Goal: Information Seeking & Learning: Learn about a topic

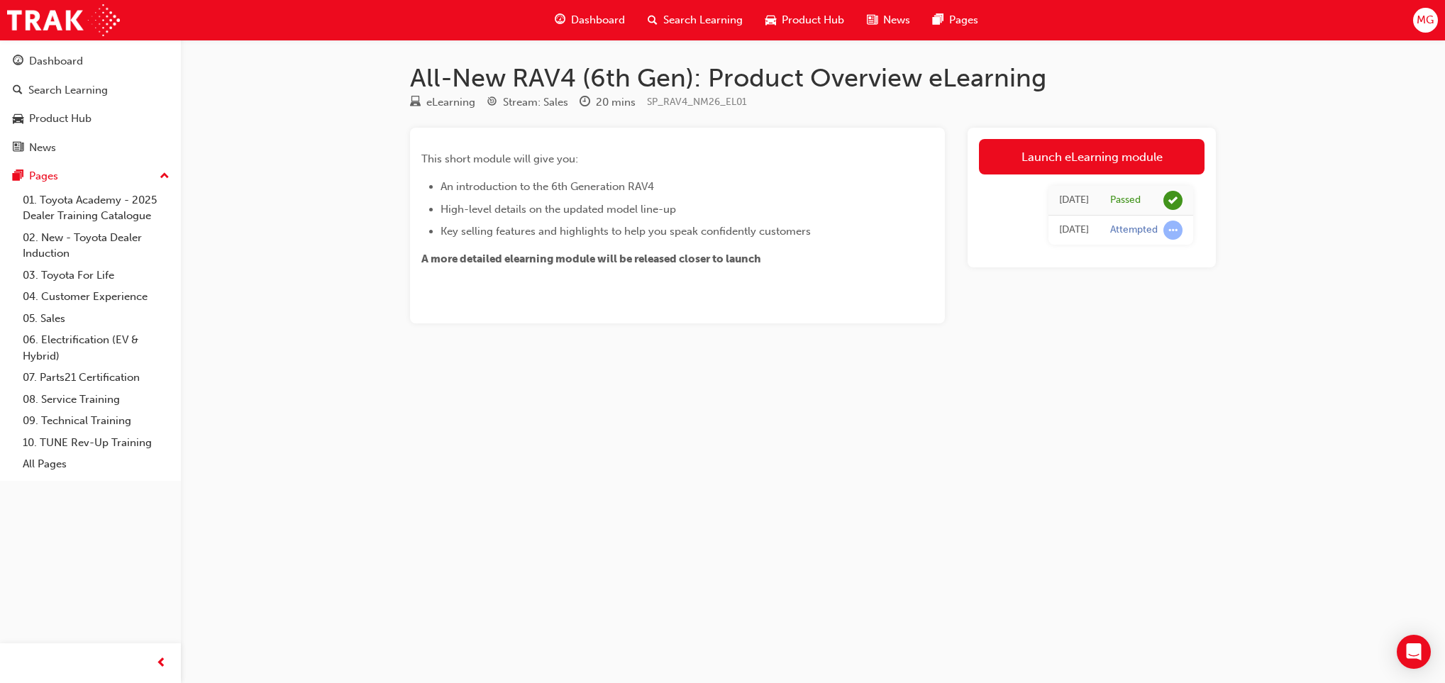
click at [688, 28] on span "Search Learning" at bounding box center [702, 20] width 79 height 16
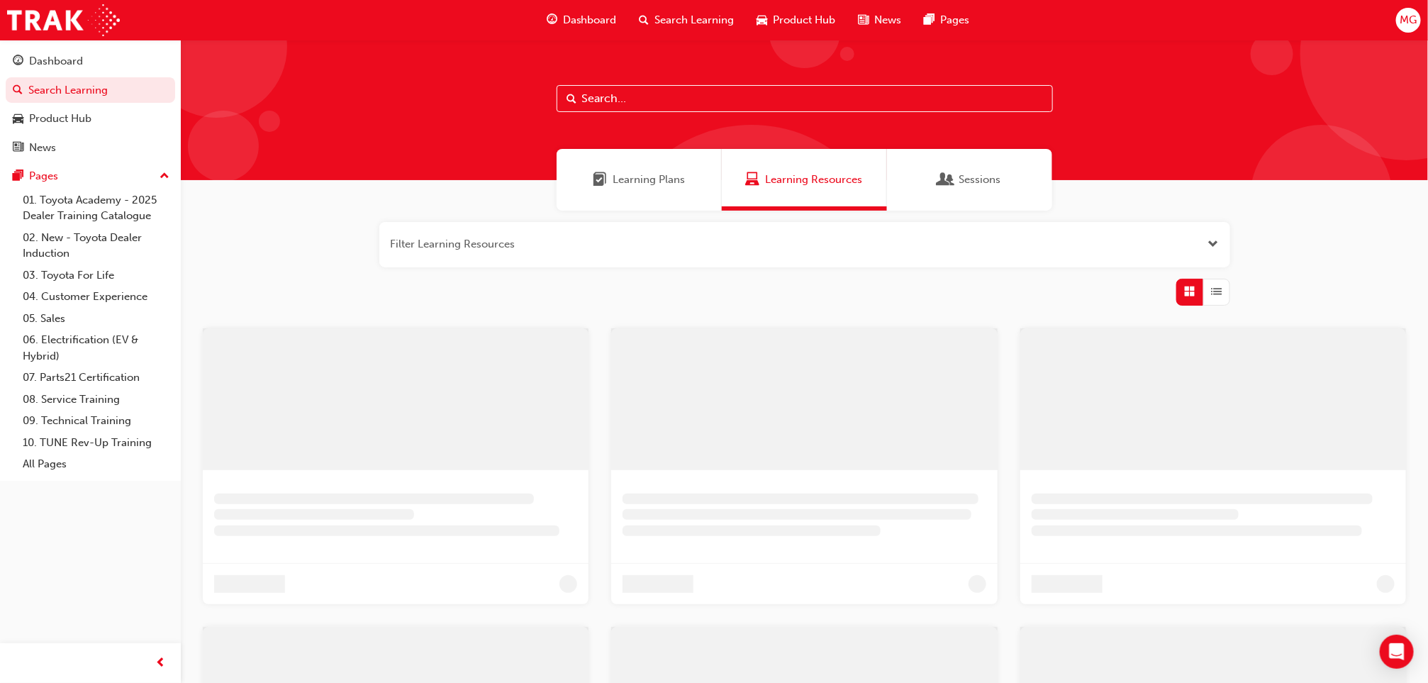
click at [775, 12] on span "Product Hub" at bounding box center [805, 20] width 62 height 16
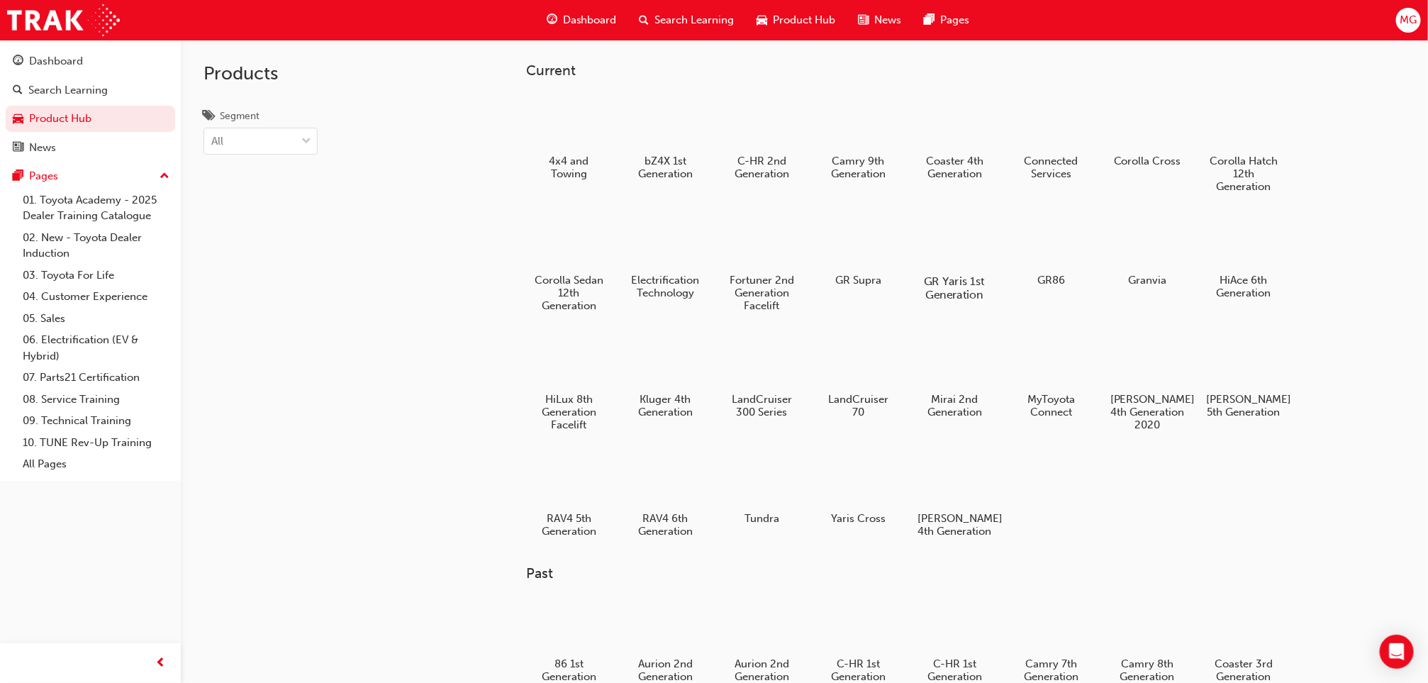
click at [931, 226] on div at bounding box center [955, 240] width 79 height 57
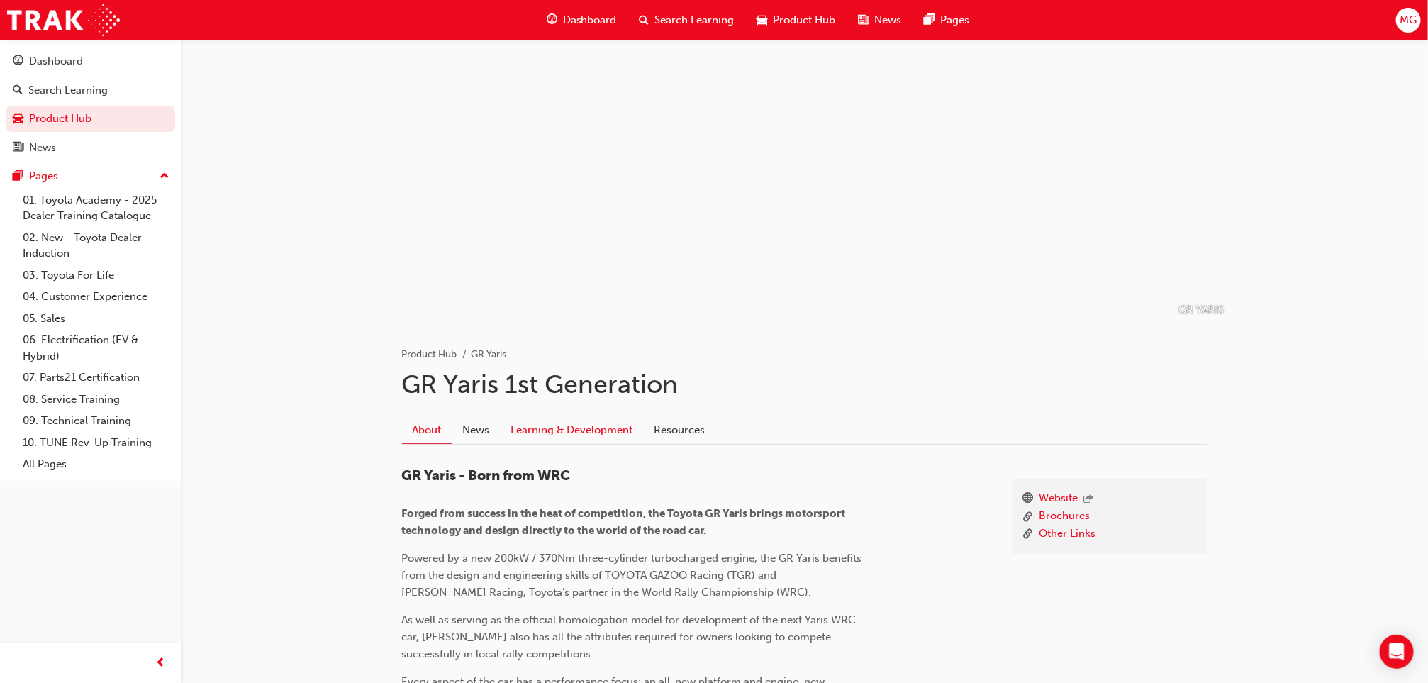
click at [590, 430] on link "Learning & Development" at bounding box center [572, 429] width 143 height 27
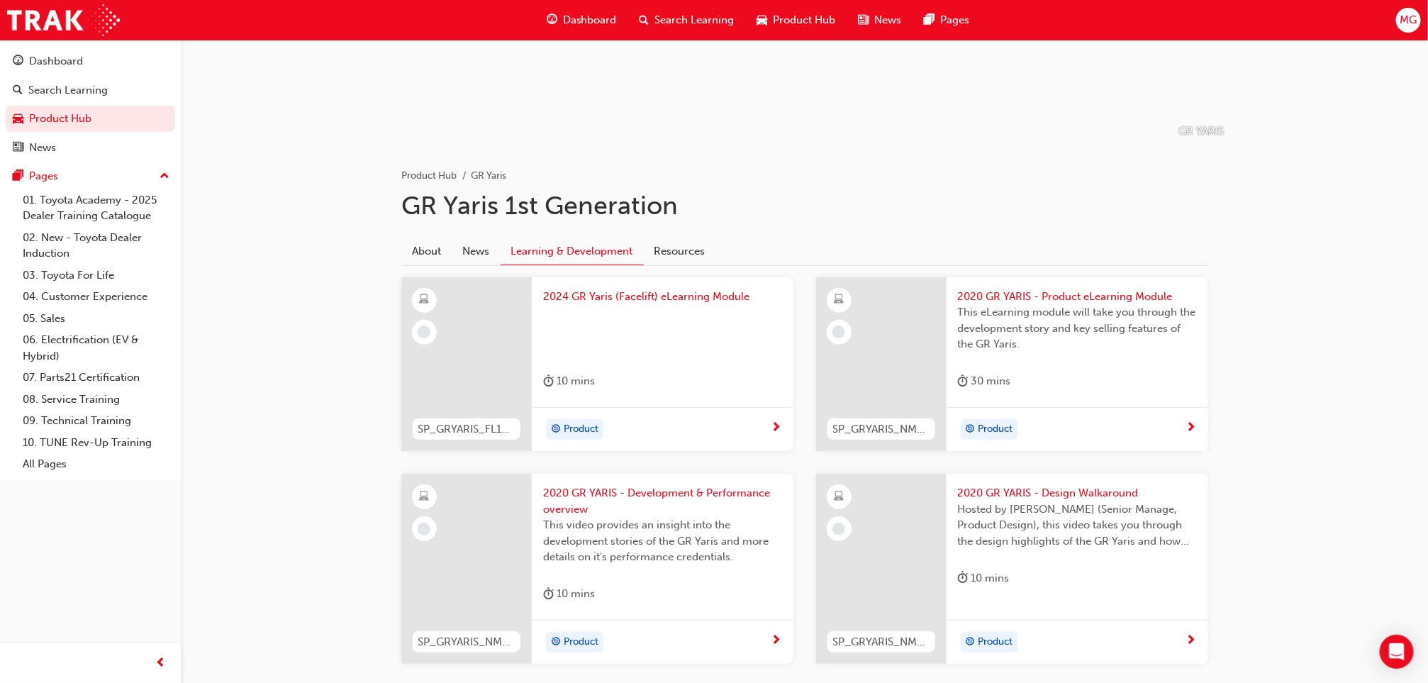
scroll to position [183, 0]
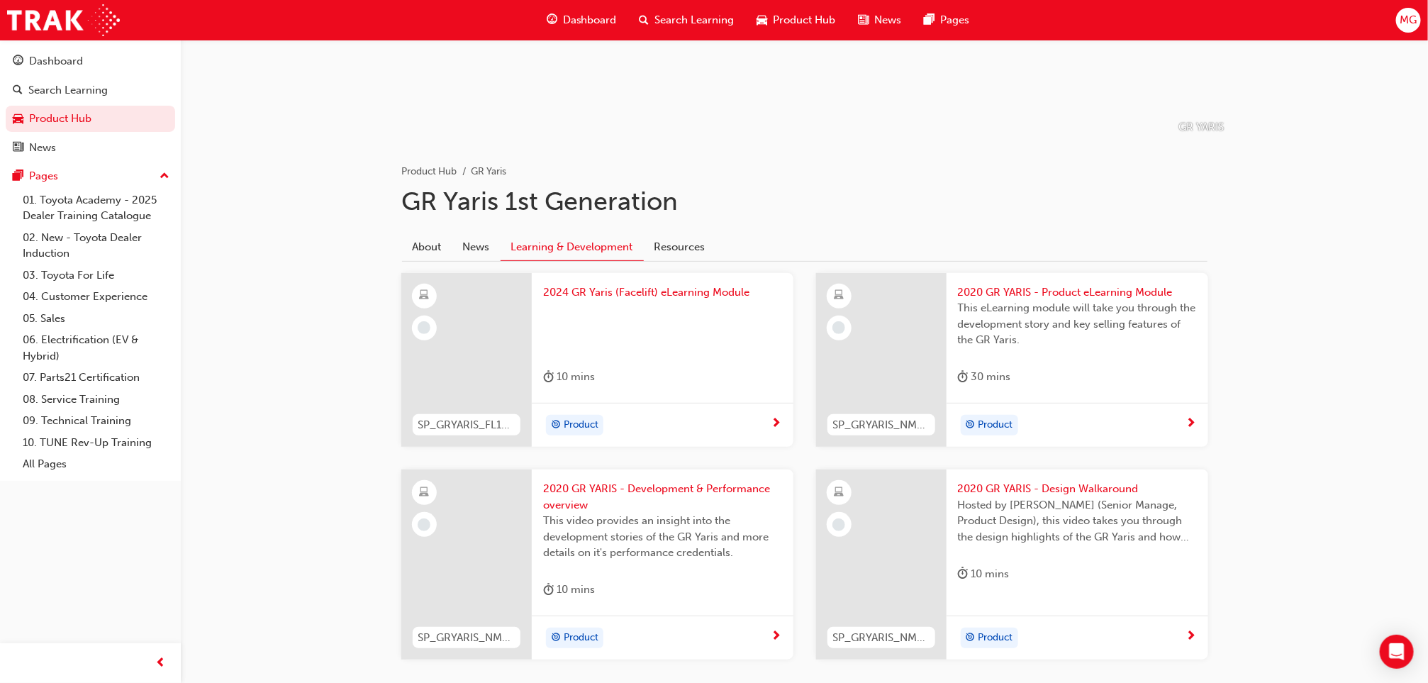
click at [1071, 300] on span "This eLearning module will take you through the development story and key selli…" at bounding box center [1077, 324] width 239 height 48
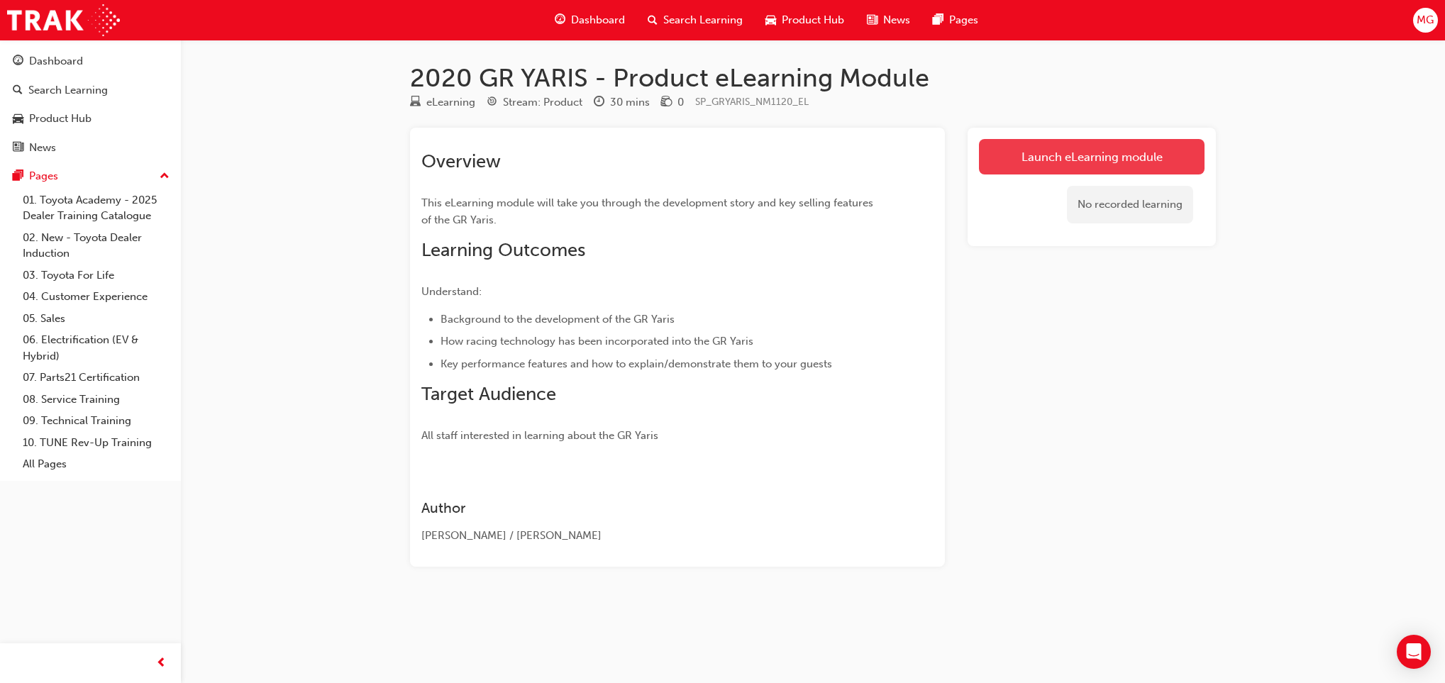
click at [1007, 151] on link "Launch eLearning module" at bounding box center [1092, 156] width 226 height 35
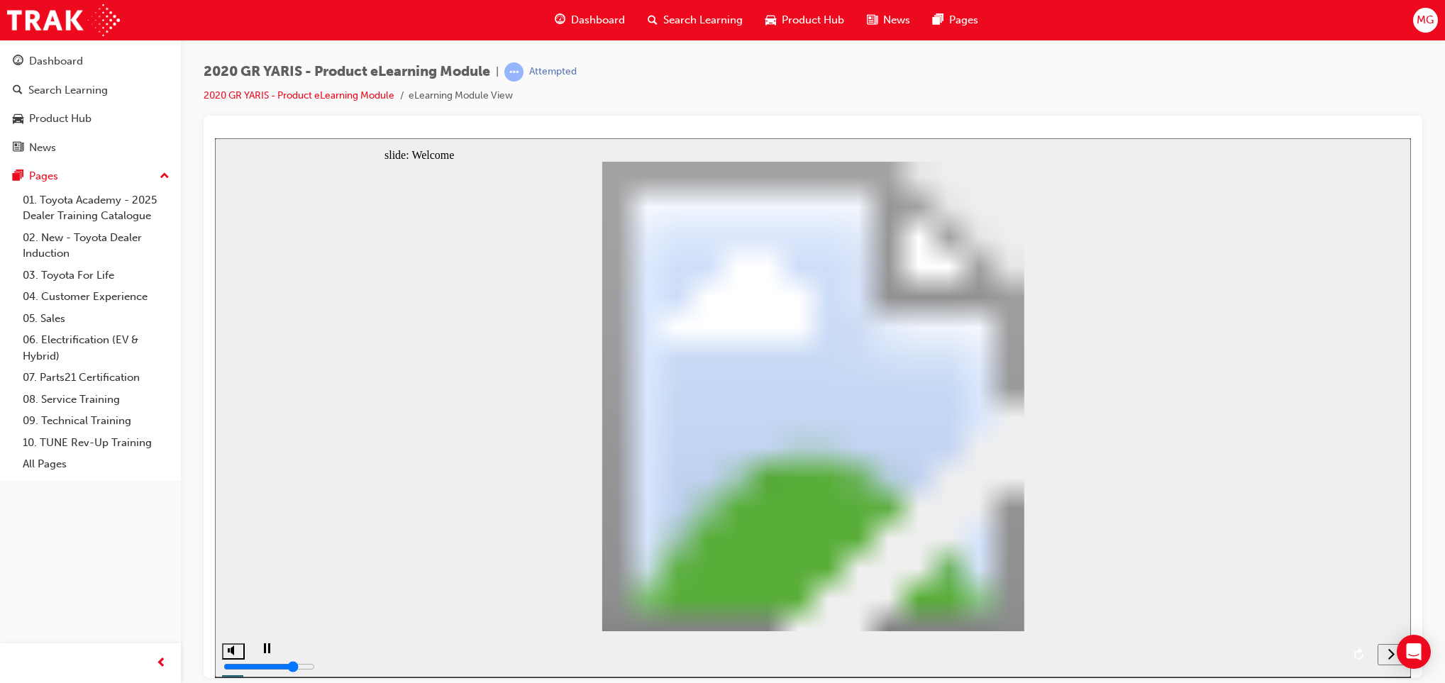
click at [1024, 652] on div "playback controls" at bounding box center [810, 654] width 1120 height 46
click at [1392, 657] on icon "next" at bounding box center [1390, 653] width 7 height 13
drag, startPoint x: 1388, startPoint y: 646, endPoint x: 1066, endPoint y: 462, distance: 371.1
click at [1390, 655] on icon "next" at bounding box center [1390, 653] width 7 height 13
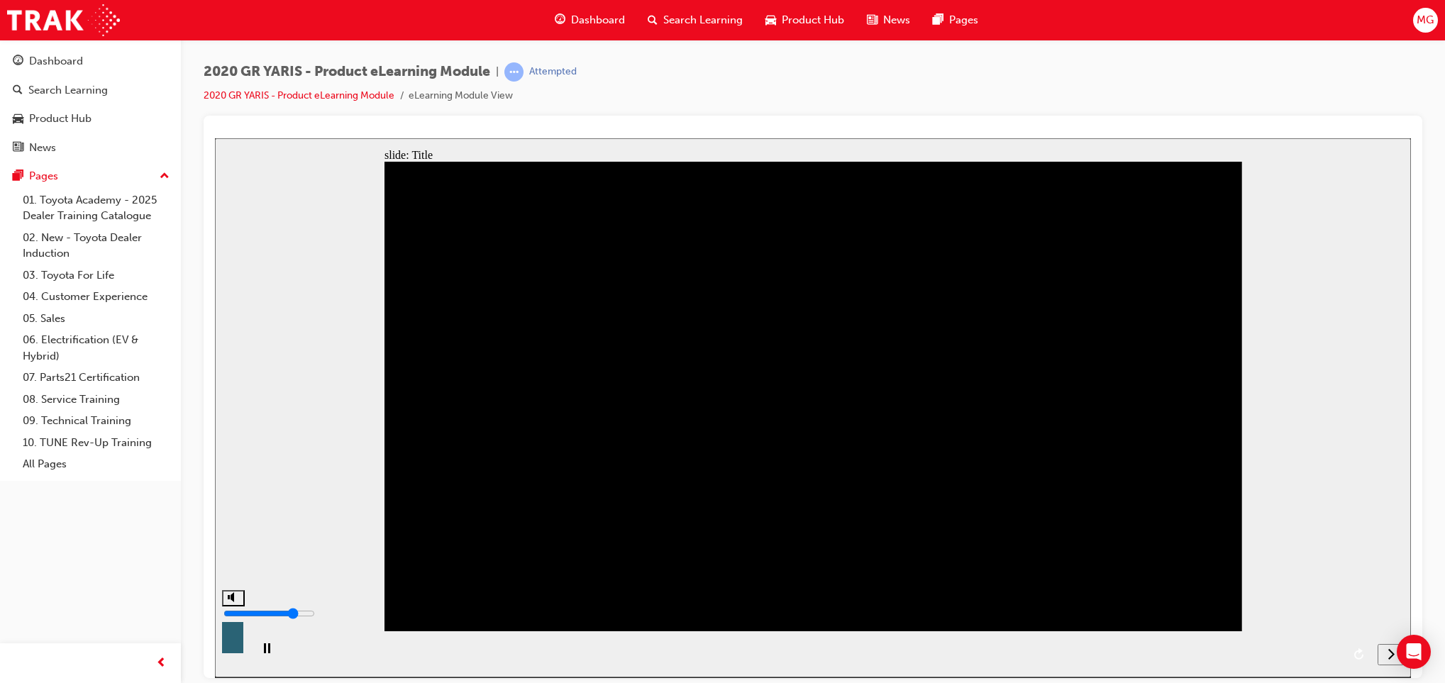
click at [238, 606] on button "volume" at bounding box center [233, 597] width 23 height 16
type input "8"
click at [372, 648] on div "playback controls" at bounding box center [810, 654] width 1120 height 46
click at [1387, 662] on button "next" at bounding box center [1390, 653] width 27 height 21
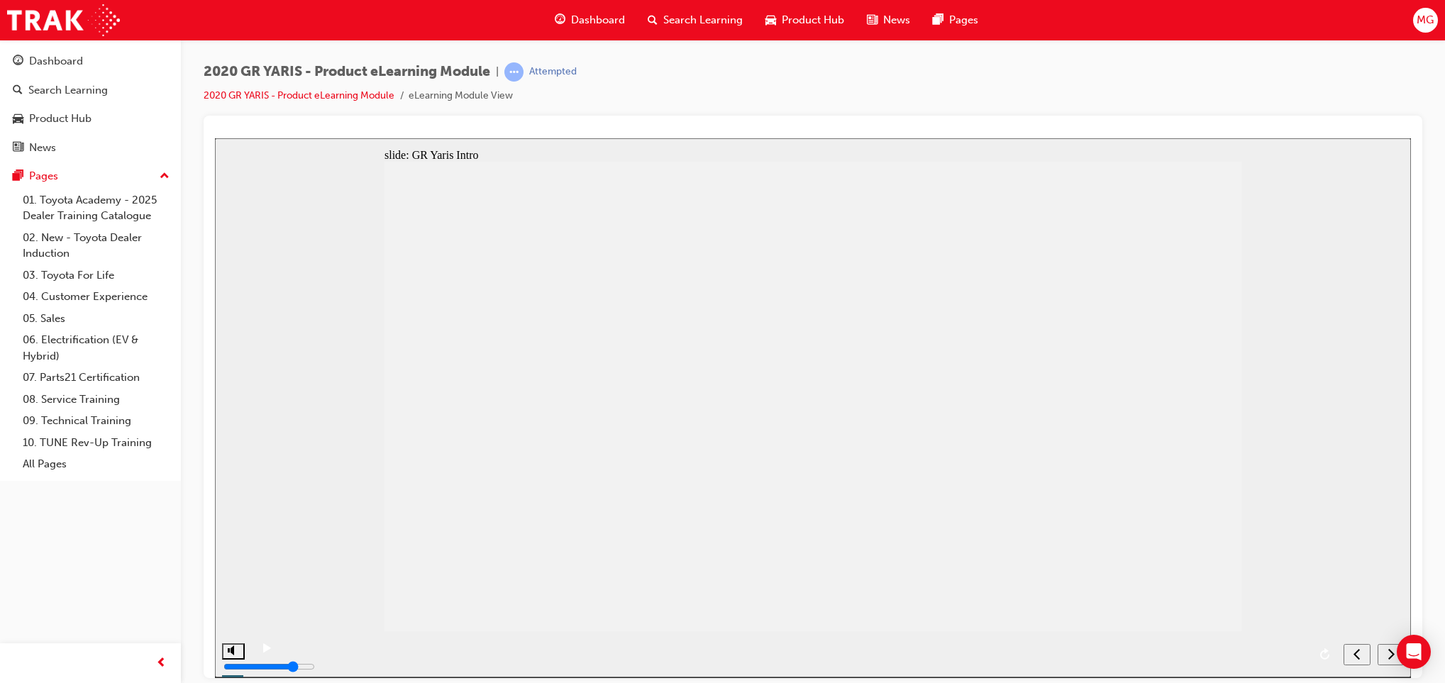
drag, startPoint x: 898, startPoint y: 506, endPoint x: 801, endPoint y: 498, distance: 97.5
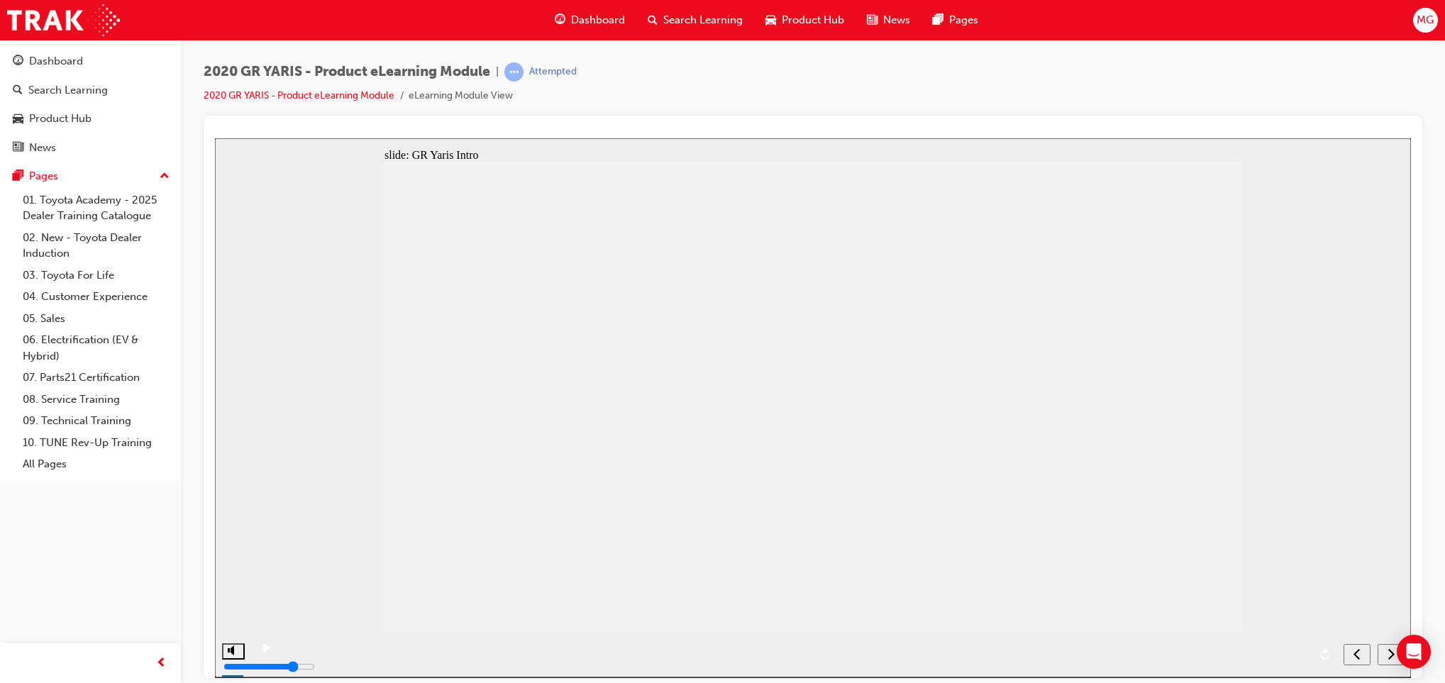
click at [1387, 655] on icon "next" at bounding box center [1390, 653] width 7 height 13
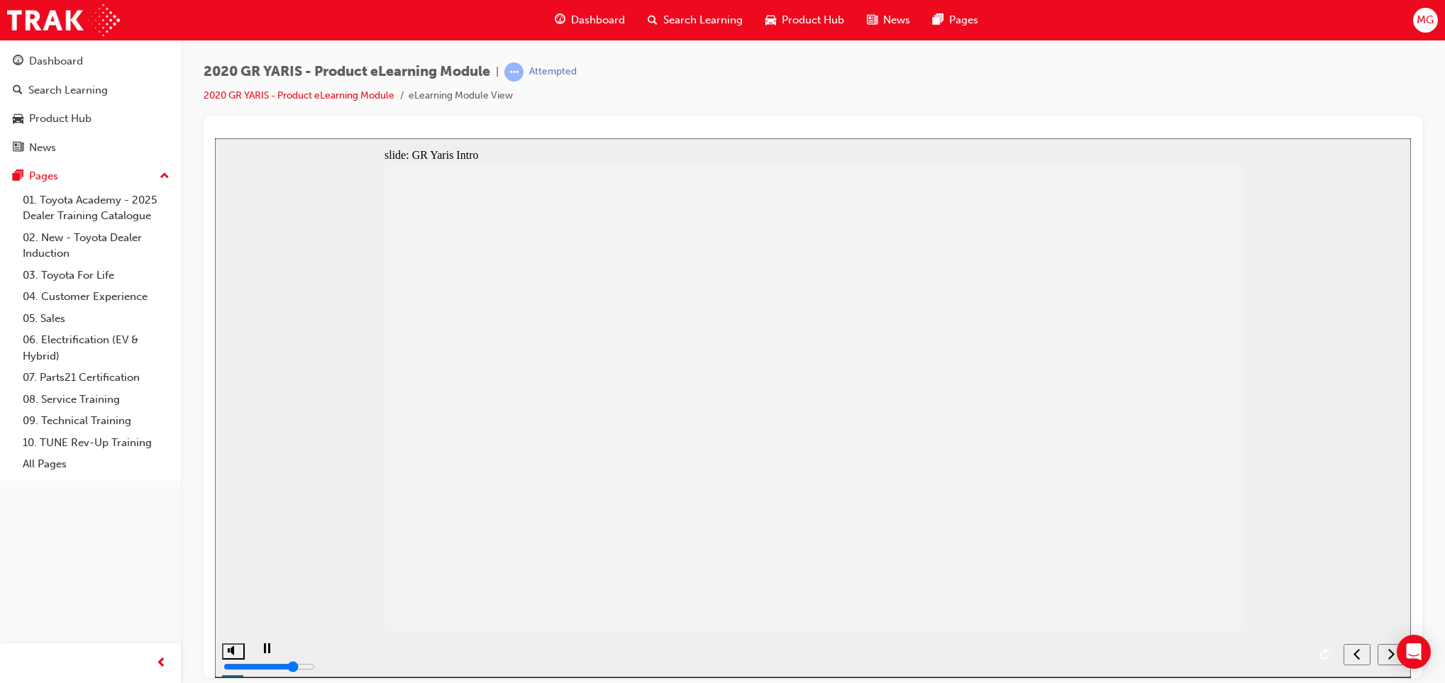
click at [1385, 652] on div "next" at bounding box center [1391, 654] width 16 height 15
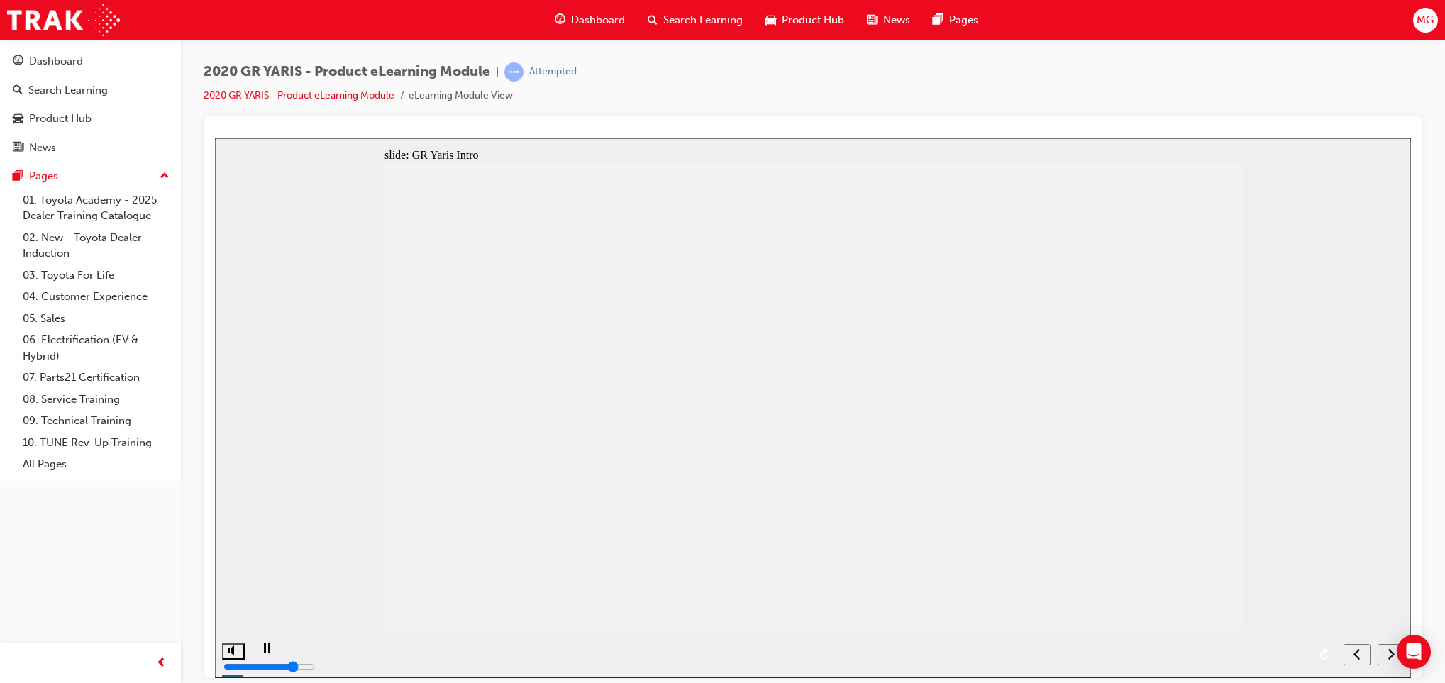
click at [1390, 652] on icon "next" at bounding box center [1390, 653] width 7 height 13
